Goal: Purchase product/service

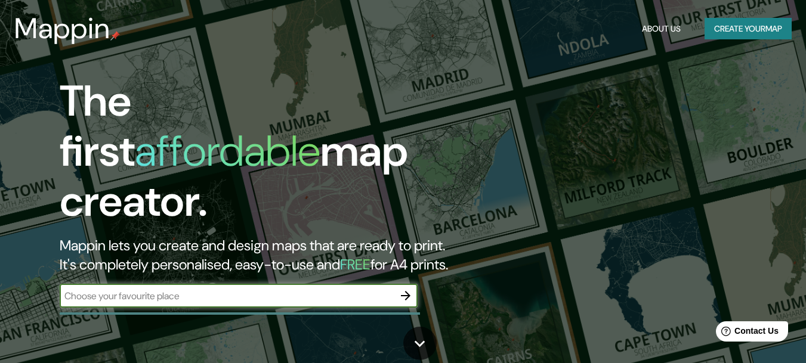
paste input "Av. Ruiz Huidobro 4040, Saavedra, CABA"
type input "Av. Ruiz Huidobro 4040, Saavedra, CABA"
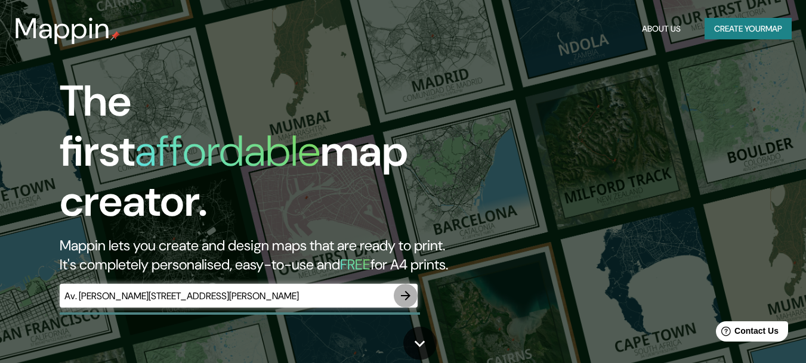
click at [407, 291] on icon "button" at bounding box center [406, 296] width 10 height 10
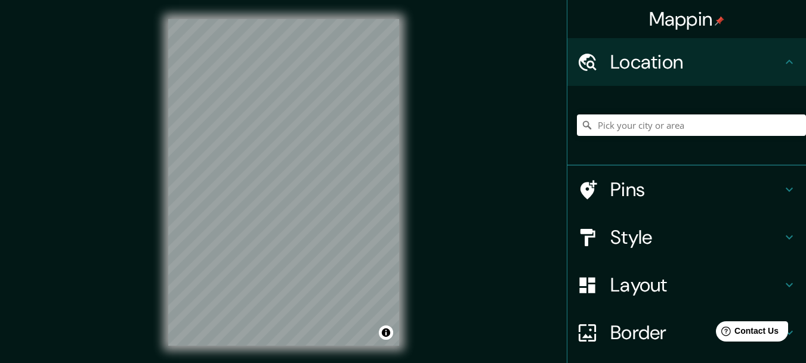
click at [506, 126] on div "Mappin Location Pins Style Layout Border Choose a border. Hint : you can make l…" at bounding box center [403, 192] width 806 height 384
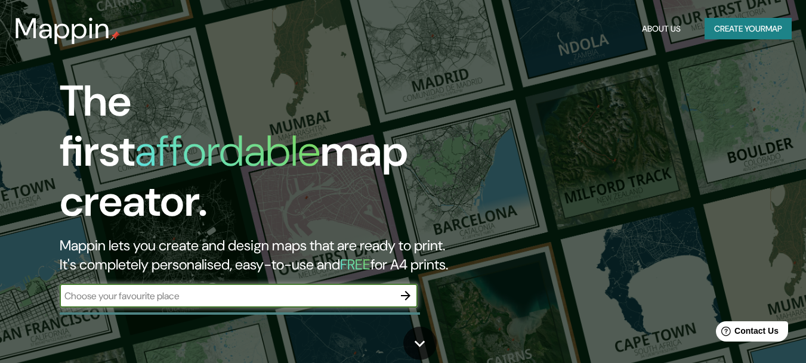
click at [410, 289] on icon "button" at bounding box center [405, 296] width 14 height 14
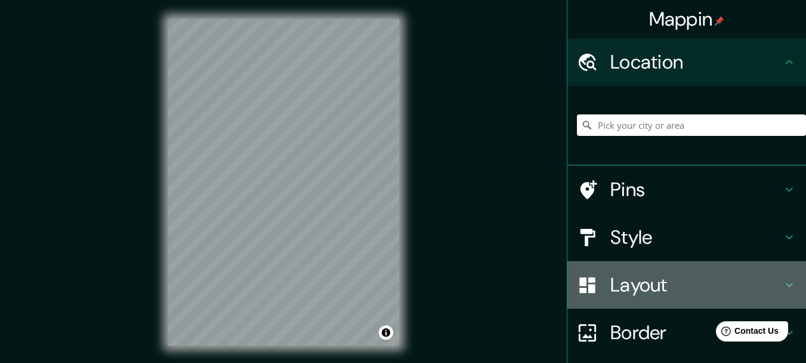
click at [654, 289] on h4 "Layout" at bounding box center [696, 285] width 172 height 24
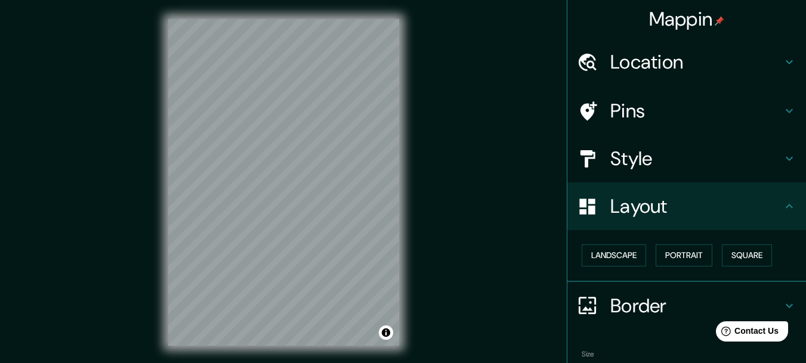
scroll to position [66, 0]
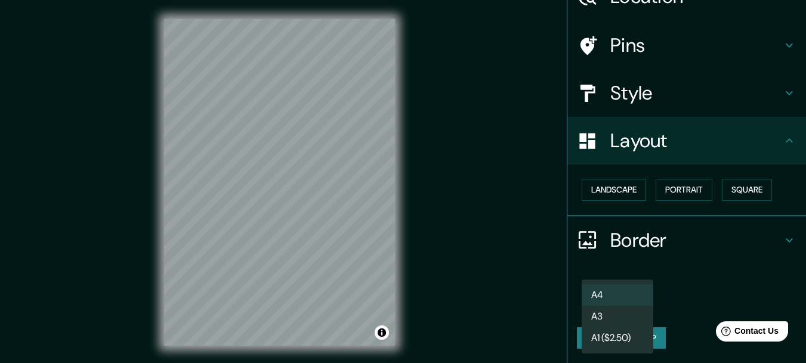
click at [625, 309] on body "Mappin Location Pins Style Layout Landscape Portrait Square Border Choose a bor…" at bounding box center [403, 181] width 806 height 363
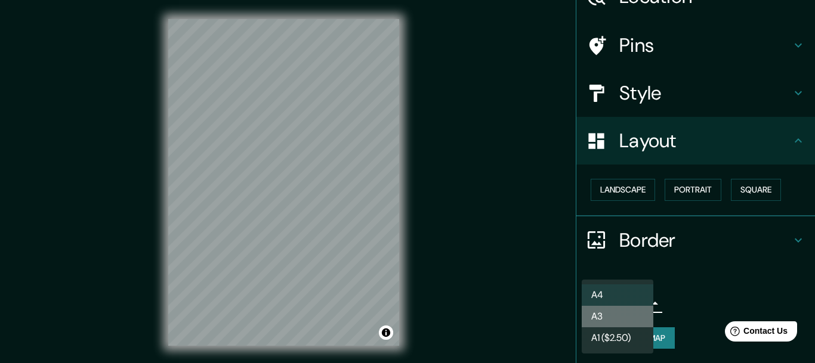
click at [628, 317] on li "A3" at bounding box center [617, 316] width 72 height 21
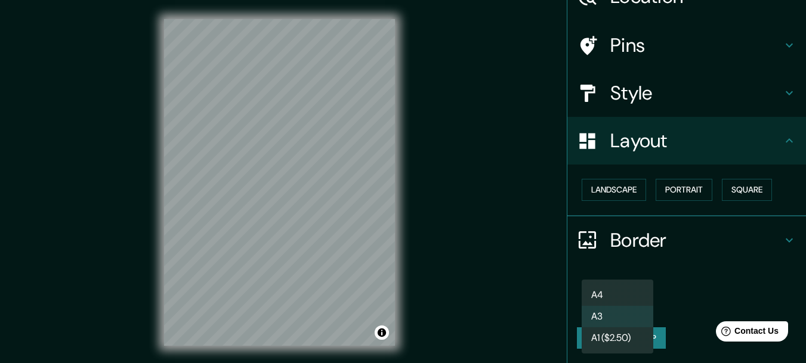
click at [640, 302] on body "Mappin Location Pins Style Layout Landscape Portrait Square Border Choose a bor…" at bounding box center [403, 181] width 806 height 363
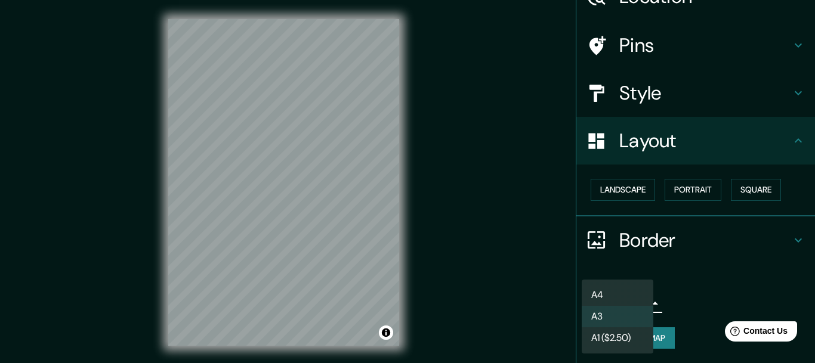
click at [634, 311] on li "A3" at bounding box center [617, 316] width 72 height 21
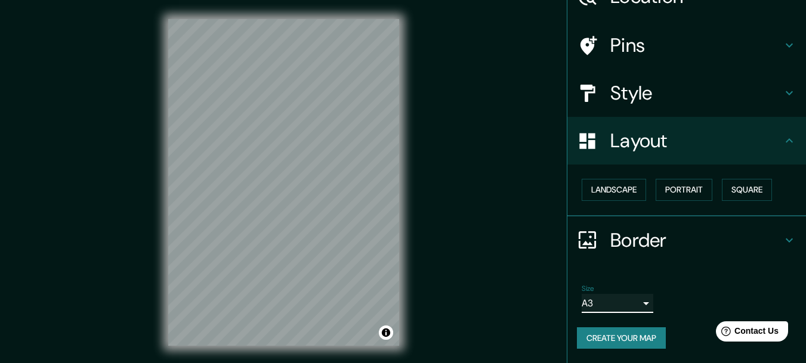
scroll to position [0, 0]
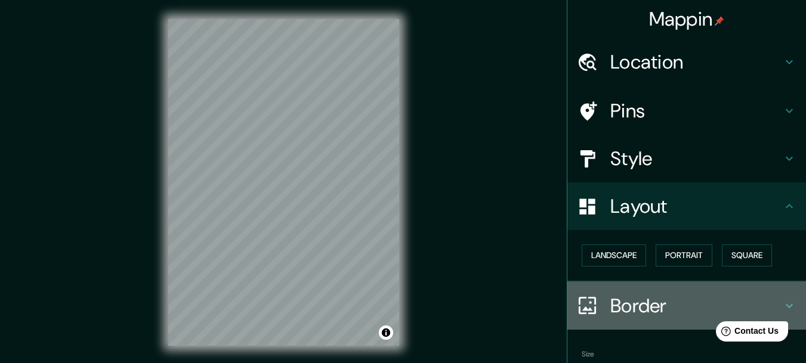
click at [670, 299] on h4 "Border" at bounding box center [696, 306] width 172 height 24
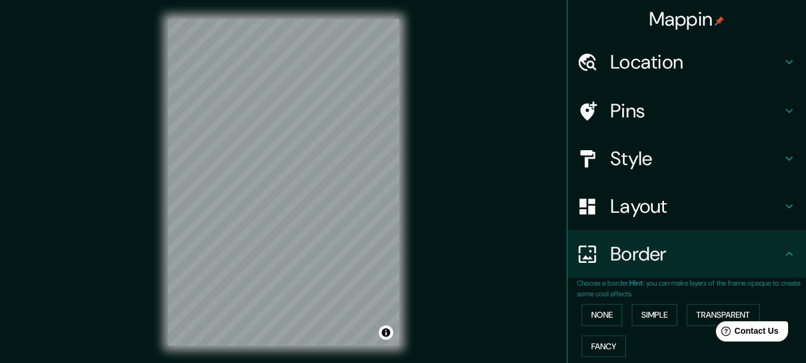
scroll to position [98, 0]
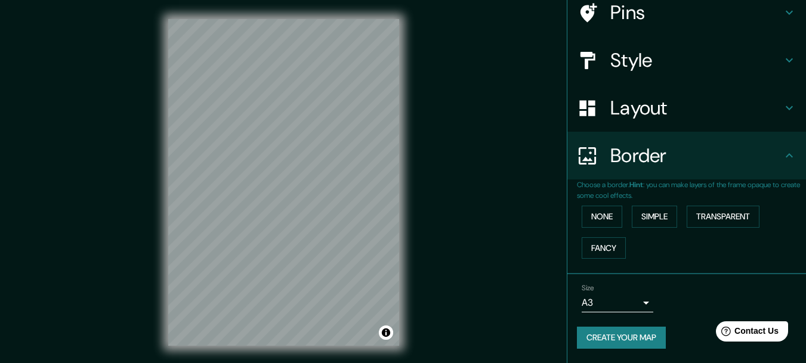
click at [637, 107] on h4 "Layout" at bounding box center [696, 108] width 172 height 24
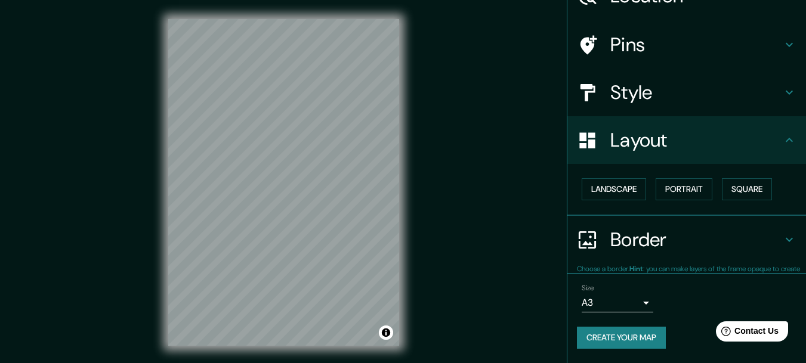
scroll to position [66, 0]
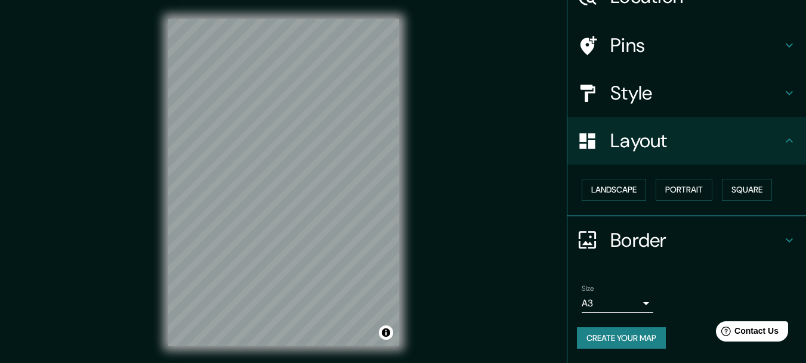
click at [653, 100] on h4 "Style" at bounding box center [696, 93] width 172 height 24
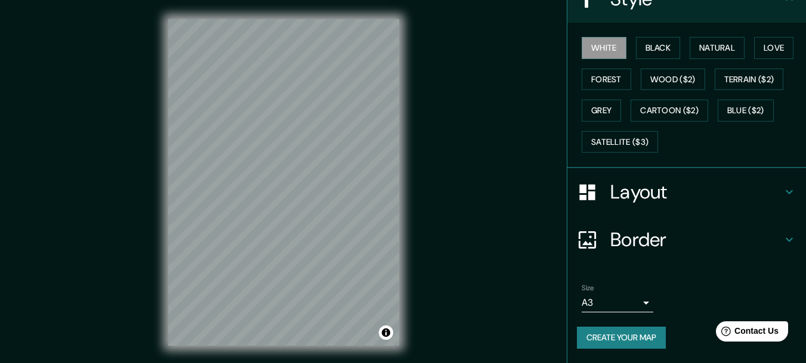
scroll to position [0, 0]
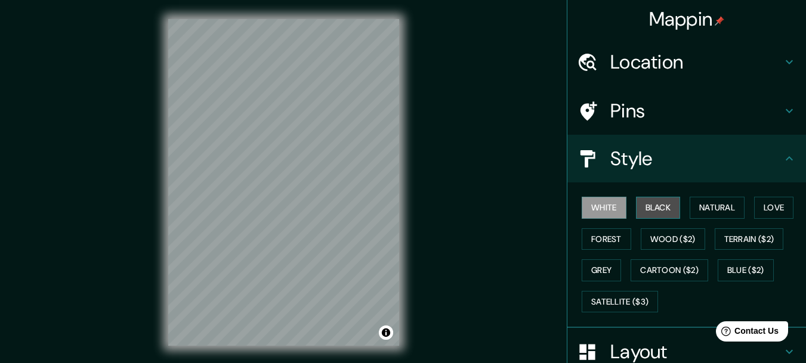
click at [645, 206] on button "Black" at bounding box center [658, 208] width 45 height 22
click at [597, 209] on button "White" at bounding box center [603, 208] width 45 height 22
click at [606, 237] on button "Forest" at bounding box center [605, 239] width 49 height 22
click at [602, 207] on button "White" at bounding box center [603, 208] width 45 height 22
click at [667, 242] on button "Wood ($2)" at bounding box center [672, 239] width 64 height 22
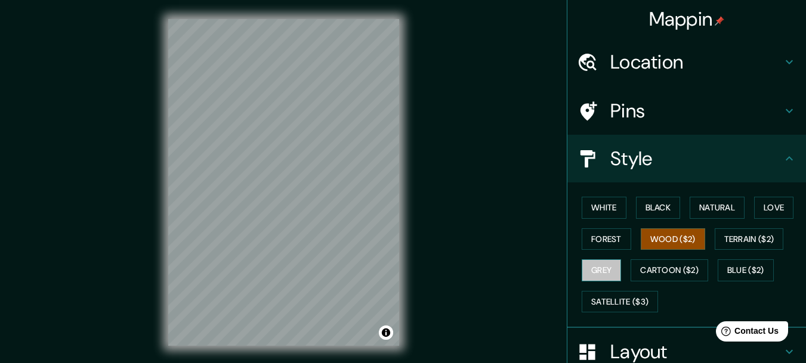
click at [602, 267] on button "Grey" at bounding box center [600, 270] width 39 height 22
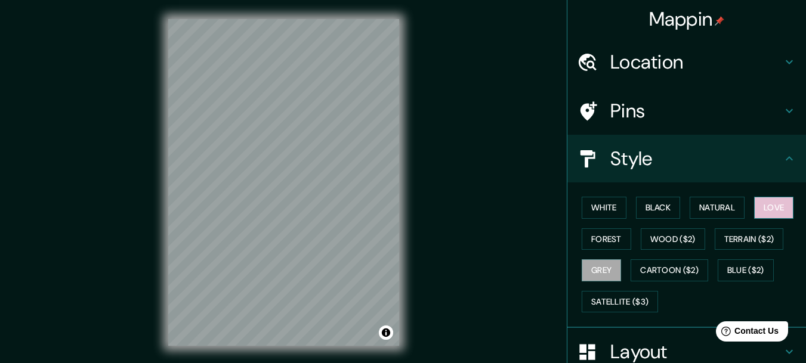
click at [761, 209] on button "Love" at bounding box center [773, 208] width 39 height 22
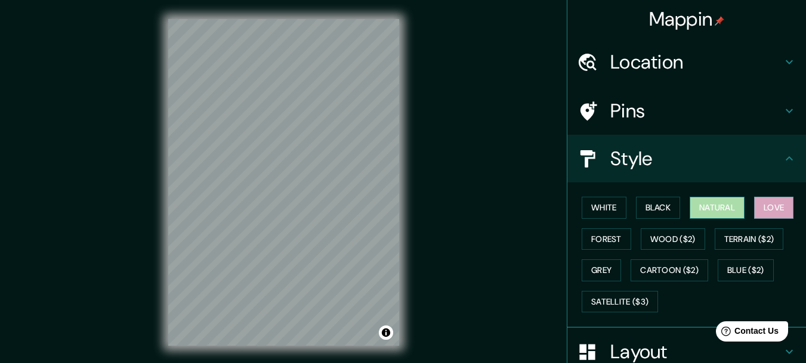
click at [714, 205] on button "Natural" at bounding box center [716, 208] width 55 height 22
click at [654, 215] on button "Black" at bounding box center [658, 208] width 45 height 22
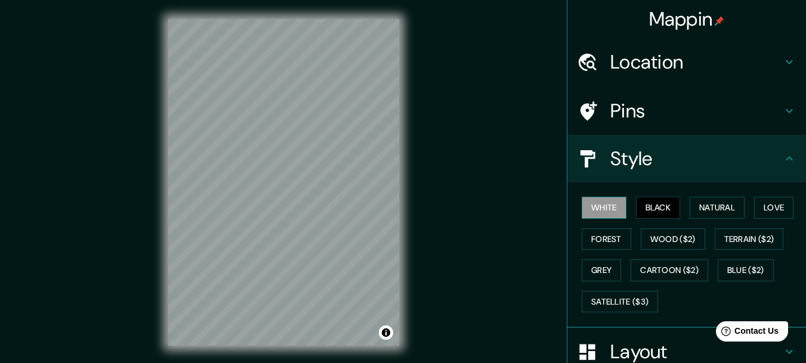
click at [606, 206] on button "White" at bounding box center [603, 208] width 45 height 22
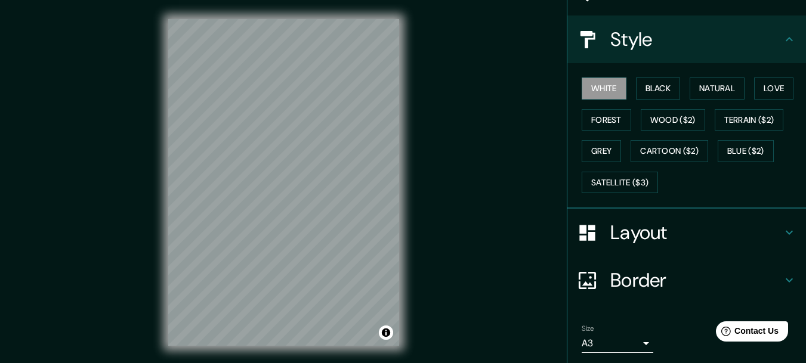
scroll to position [160, 0]
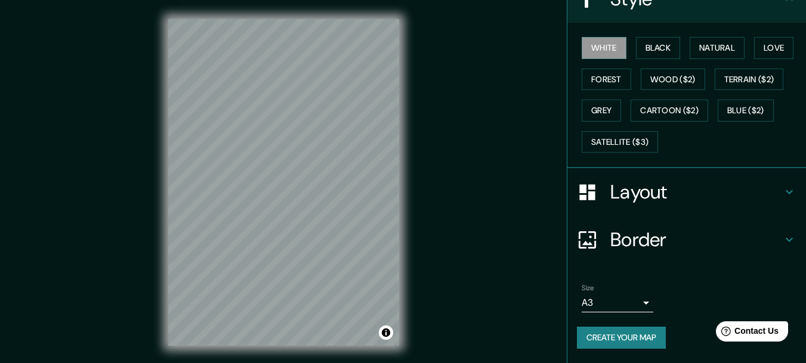
click at [674, 192] on h4 "Layout" at bounding box center [696, 192] width 172 height 24
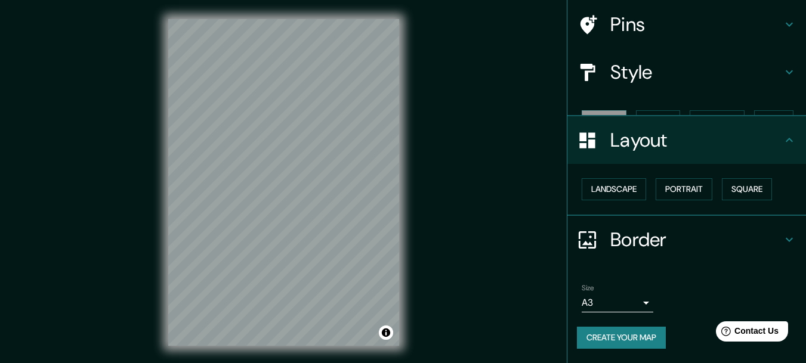
scroll to position [66, 0]
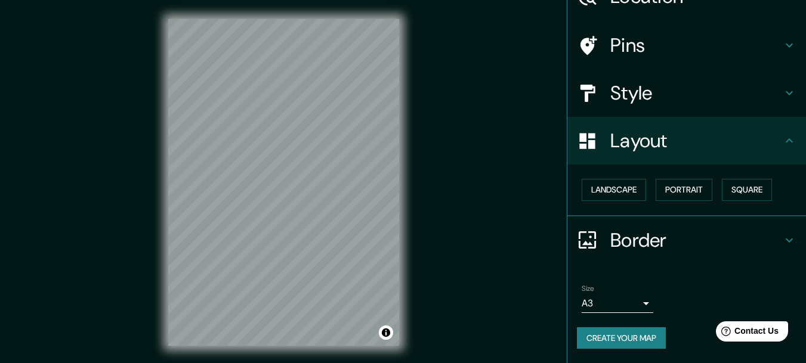
click at [618, 335] on button "Create your map" at bounding box center [621, 338] width 89 height 22
click at [618, 339] on button "Create your map" at bounding box center [621, 338] width 89 height 22
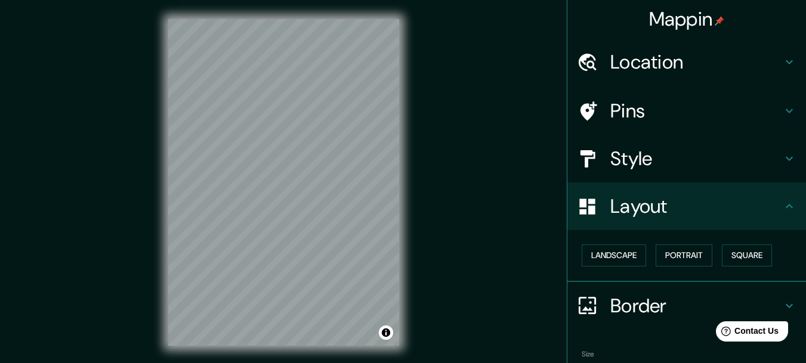
click at [640, 63] on h4 "Location" at bounding box center [696, 62] width 172 height 24
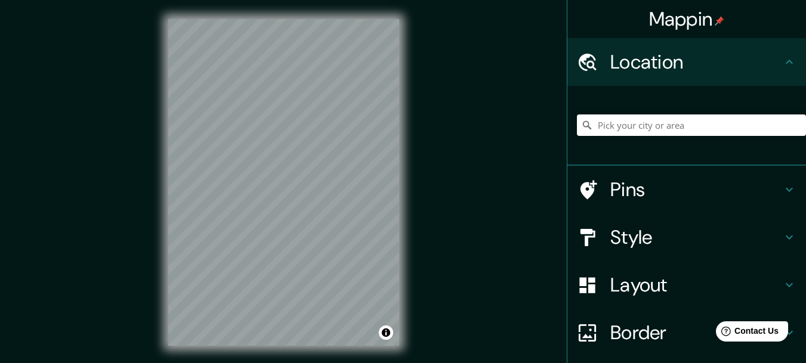
click at [640, 63] on h4 "Location" at bounding box center [696, 62] width 172 height 24
click at [782, 59] on icon at bounding box center [789, 62] width 14 height 14
click at [543, 94] on div "Mappin Location Pins Style Layout Border Choose a border. Hint : you can make l…" at bounding box center [403, 192] width 806 height 384
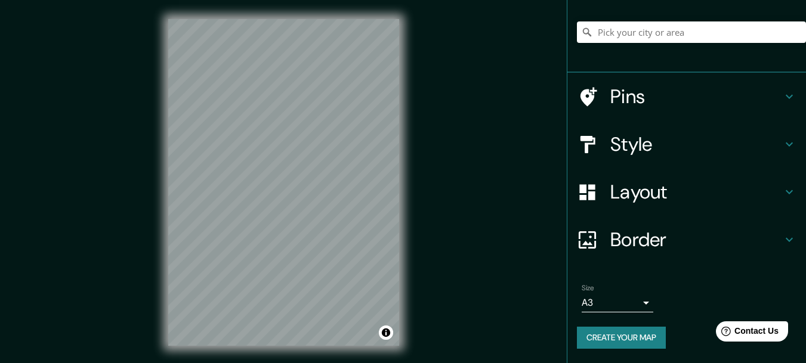
click at [603, 336] on button "Create your map" at bounding box center [621, 338] width 89 height 22
click at [606, 339] on button "Create your map" at bounding box center [621, 338] width 89 height 22
click at [629, 9] on div at bounding box center [691, 32] width 229 height 60
click at [386, 333] on button "Toggle attribution" at bounding box center [386, 333] width 14 height 14
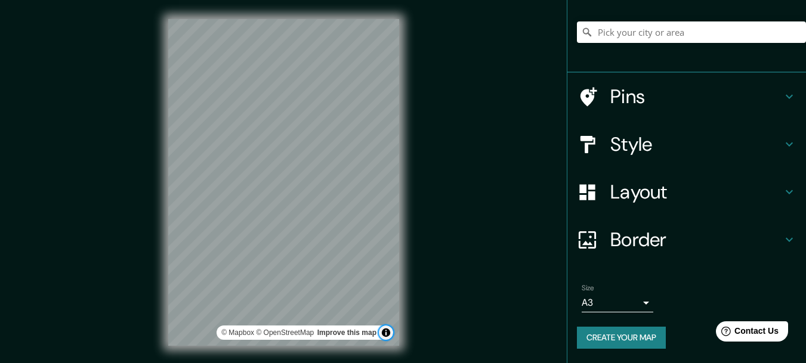
click at [386, 333] on button "Toggle attribution" at bounding box center [386, 333] width 14 height 14
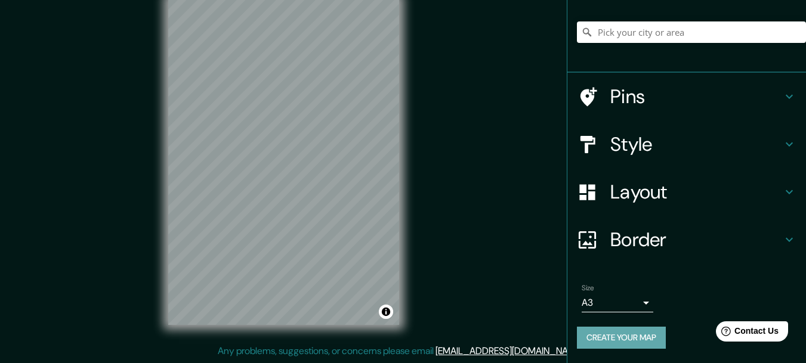
click at [632, 335] on button "Create your map" at bounding box center [621, 338] width 89 height 22
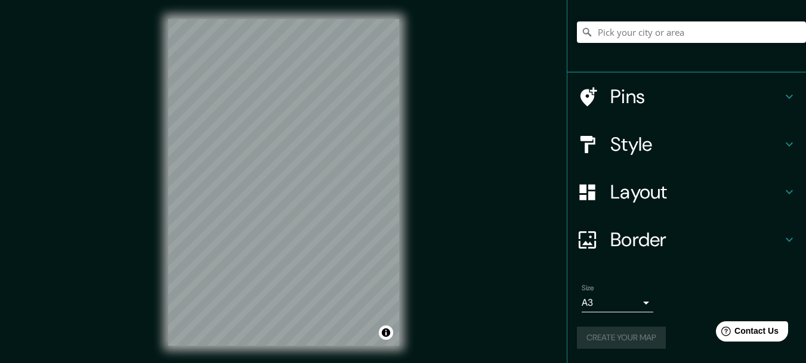
scroll to position [21, 0]
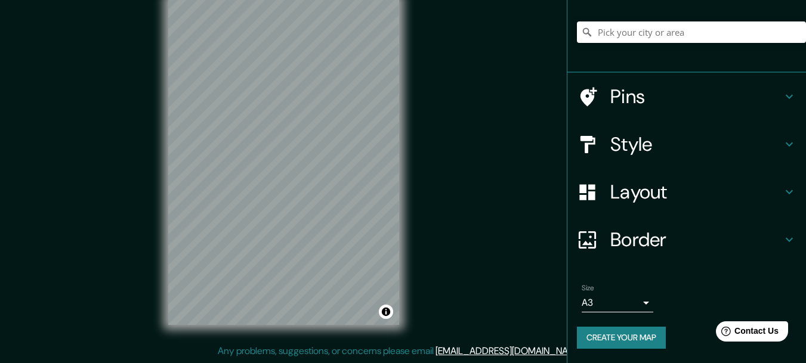
click at [618, 337] on button "Create your map" at bounding box center [621, 338] width 89 height 22
click at [618, 337] on div "Create your map" at bounding box center [686, 338] width 219 height 22
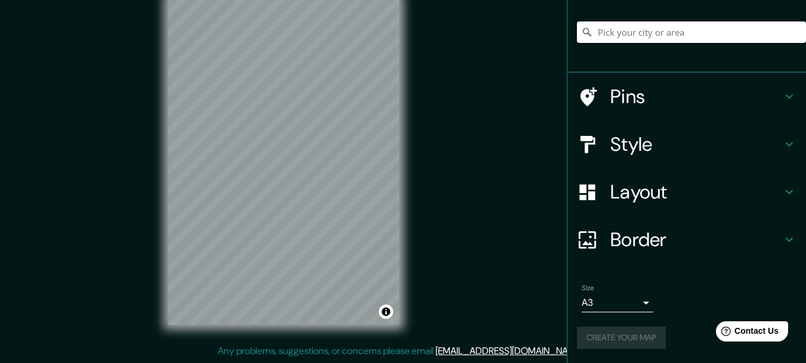
click at [618, 337] on div "Create your map" at bounding box center [686, 338] width 219 height 22
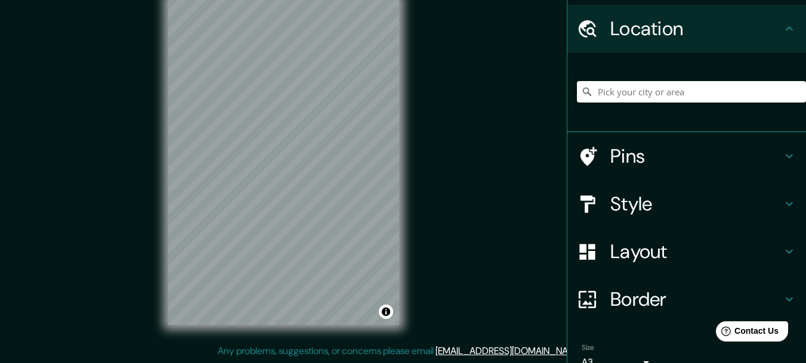
scroll to position [93, 0]
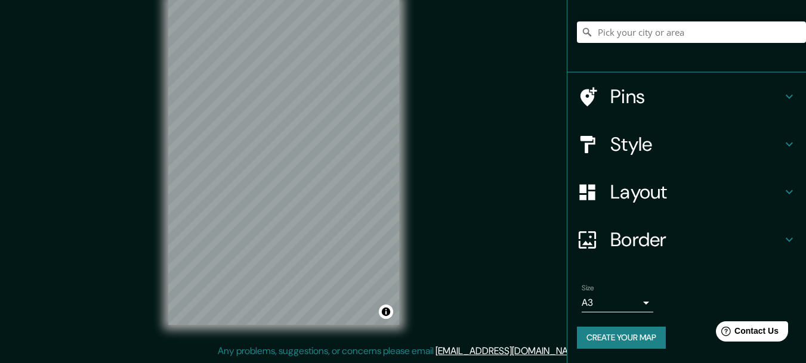
click at [627, 309] on body "Mappin Location Pins Style Layout Border Choose a border. Hint : you can make l…" at bounding box center [403, 160] width 806 height 363
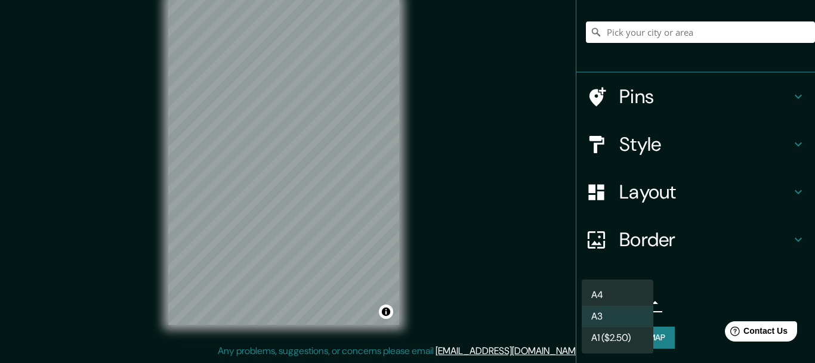
click at [628, 295] on li "A4" at bounding box center [617, 294] width 72 height 21
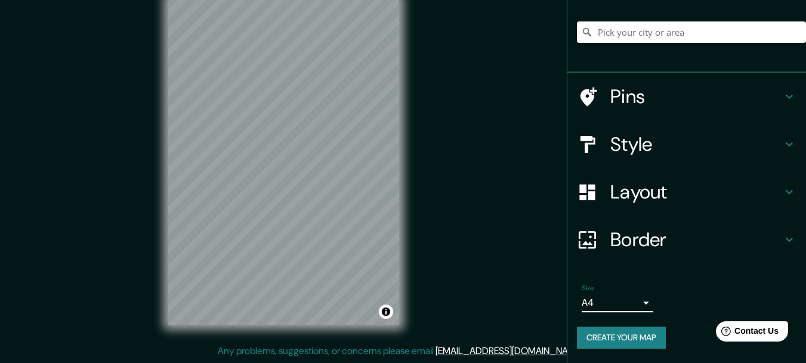
click at [629, 339] on button "Create your map" at bounding box center [621, 338] width 89 height 22
click at [630, 296] on body "Mappin Location Pins Style Layout Border Choose a border. Hint : you can make l…" at bounding box center [403, 160] width 806 height 363
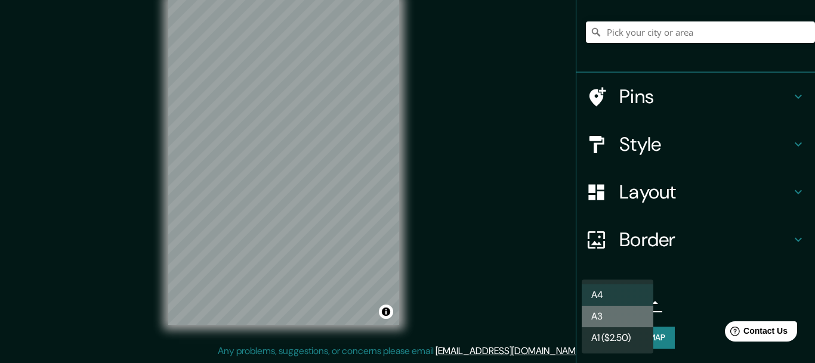
click at [624, 320] on li "A3" at bounding box center [617, 316] width 72 height 21
type input "a4"
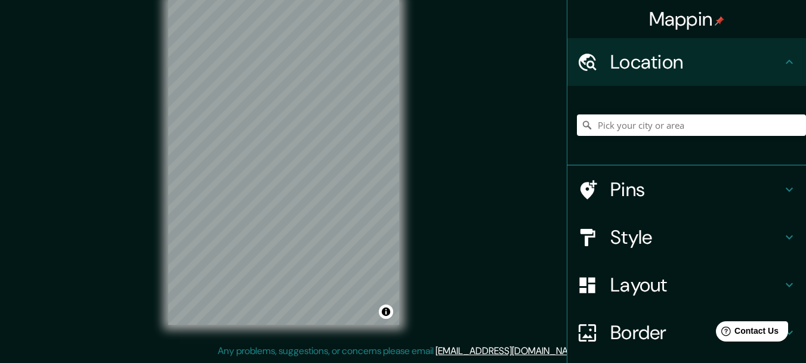
scroll to position [0, 0]
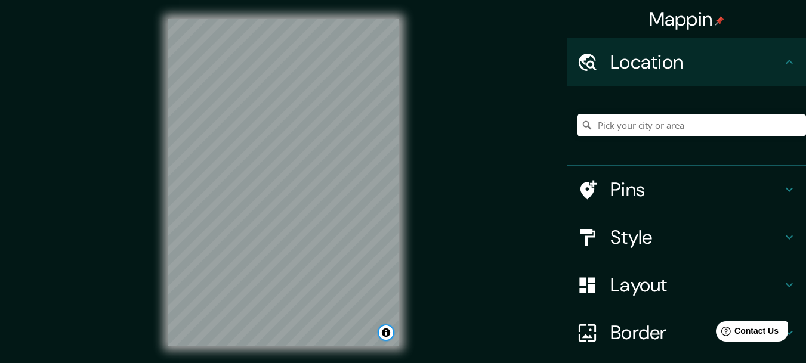
drag, startPoint x: 386, startPoint y: 333, endPoint x: 481, endPoint y: 274, distance: 111.5
click at [477, 282] on div "Mappin Location Pins Style Layout Border Choose a border. Hint : you can make l…" at bounding box center [403, 192] width 806 height 384
drag, startPoint x: 479, startPoint y: 202, endPoint x: 490, endPoint y: 259, distance: 58.8
click at [481, 202] on div "Mappin Location Pins Style Layout Border Choose a border. Hint : you can make l…" at bounding box center [403, 192] width 806 height 384
click at [616, 244] on h4 "Style" at bounding box center [696, 237] width 172 height 24
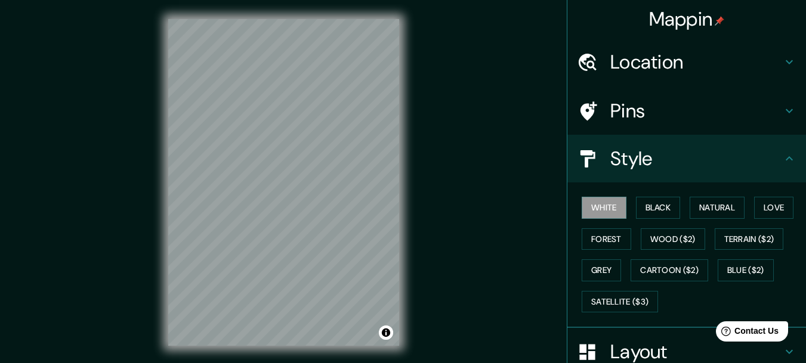
click at [477, 188] on div "Mappin Location Pins Style White Black Natural Love Forest Wood ($2) Terrain ($…" at bounding box center [403, 192] width 806 height 384
click at [633, 299] on button "Satellite ($3)" at bounding box center [619, 302] width 76 height 22
click at [581, 204] on button "White" at bounding box center [603, 208] width 45 height 22
drag, startPoint x: 521, startPoint y: 101, endPoint x: 508, endPoint y: 145, distance: 46.6
click at [518, 96] on div "Mappin Location Pins Style White Black Natural Love Forest Wood ($2) Terrain ($…" at bounding box center [403, 192] width 806 height 384
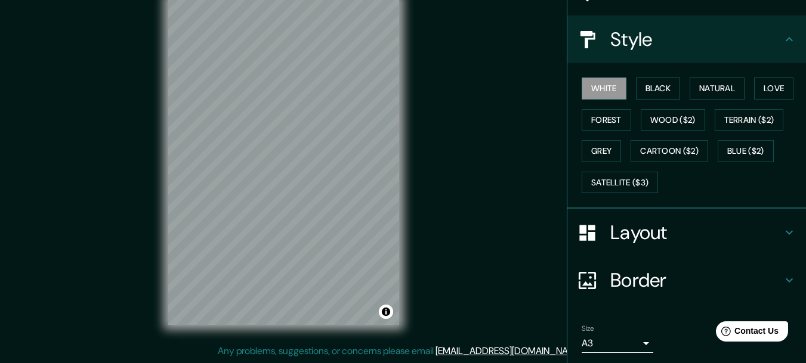
scroll to position [160, 0]
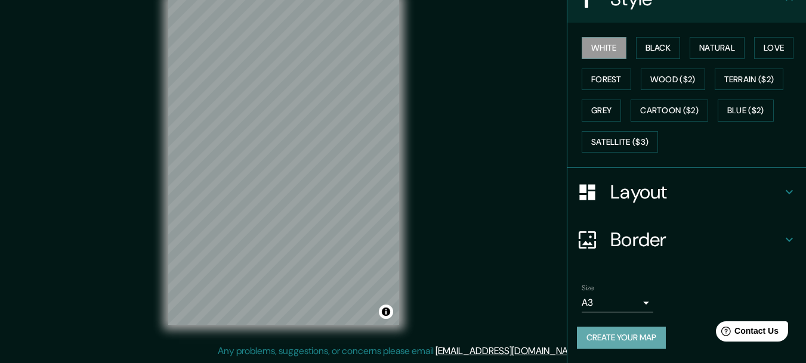
click at [630, 338] on button "Create your map" at bounding box center [621, 338] width 89 height 22
click at [463, 274] on div "Mappin Location Pins Style White Black Natural Love Forest Wood ($2) Terrain ($…" at bounding box center [403, 171] width 806 height 384
drag, startPoint x: 505, startPoint y: 104, endPoint x: 506, endPoint y: 119, distance: 15.5
click at [506, 119] on div "Mappin Location Pins Style White Black Natural Love Forest Wood ($2) Terrain ($…" at bounding box center [403, 171] width 806 height 384
click at [607, 335] on button "Create your map" at bounding box center [621, 338] width 89 height 22
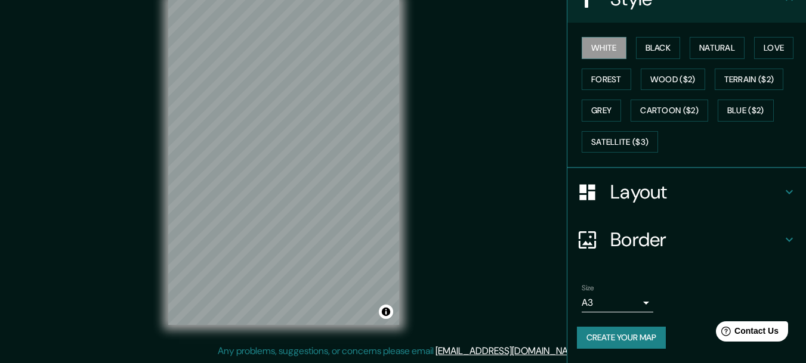
click at [615, 345] on button "Create your map" at bounding box center [621, 338] width 89 height 22
